Goal: Task Accomplishment & Management: Use online tool/utility

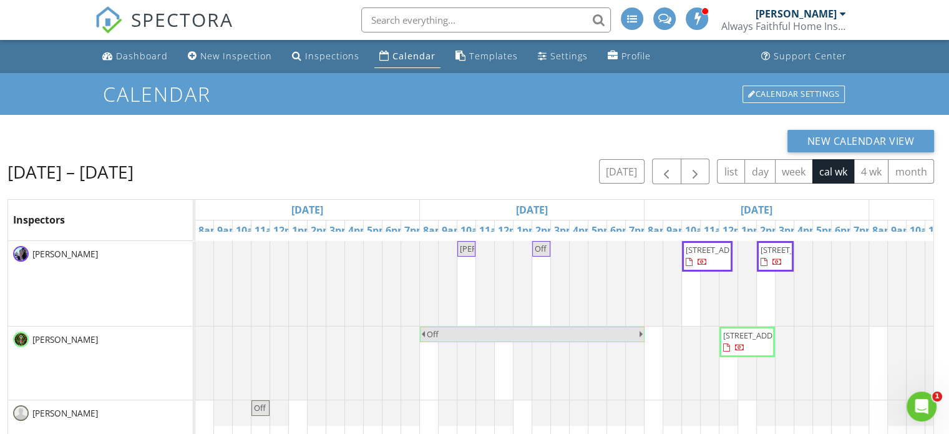
click at [594, 140] on div "New Calendar View" at bounding box center [470, 141] width 927 height 22
click at [546, 111] on div "Calendar Calendar Settings" at bounding box center [474, 94] width 949 height 42
click at [541, 253] on span "Off" at bounding box center [541, 249] width 14 height 12
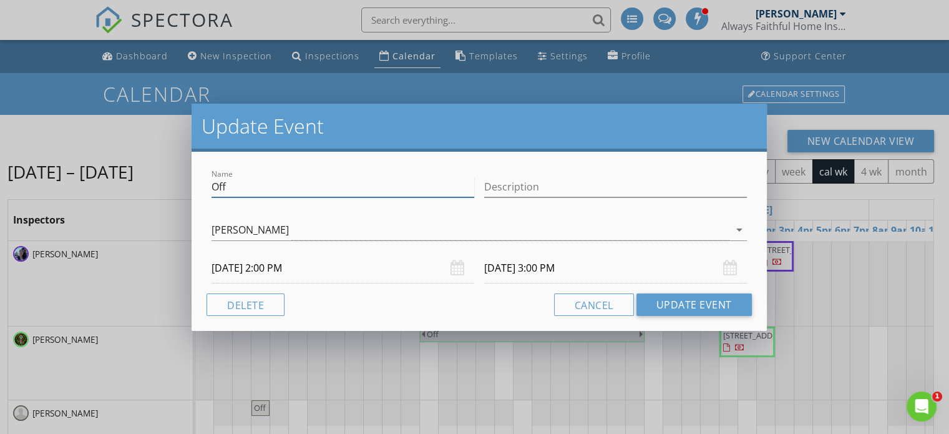
click at [455, 190] on input "Off" at bounding box center [343, 187] width 263 height 21
type input "O"
type input "[PERSON_NAME]"
click at [664, 313] on button "Update Event" at bounding box center [694, 304] width 115 height 22
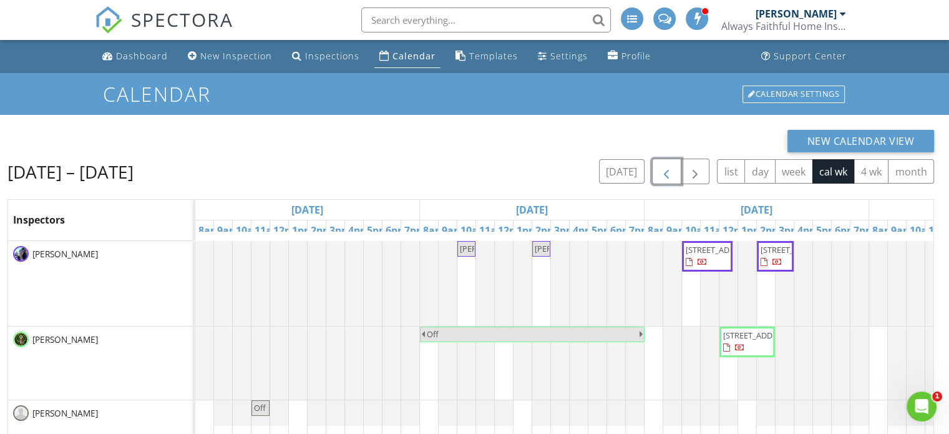
click at [667, 169] on span "button" at bounding box center [666, 171] width 15 height 15
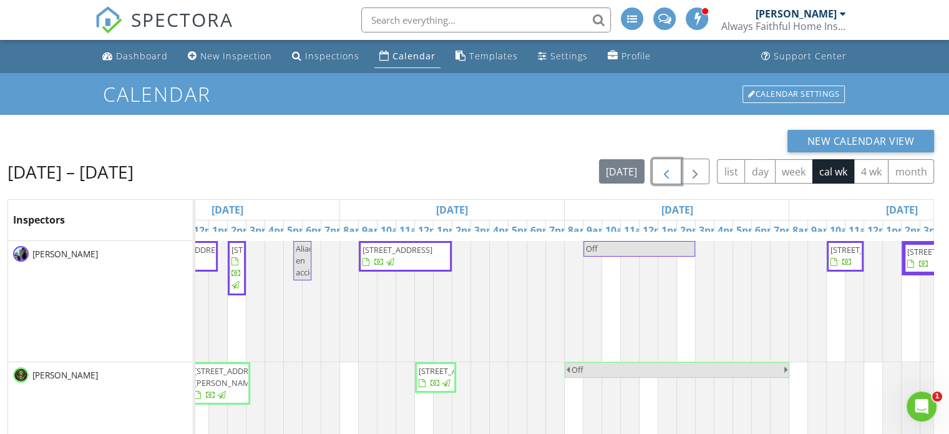
scroll to position [0, 834]
